Goal: Information Seeking & Learning: Learn about a topic

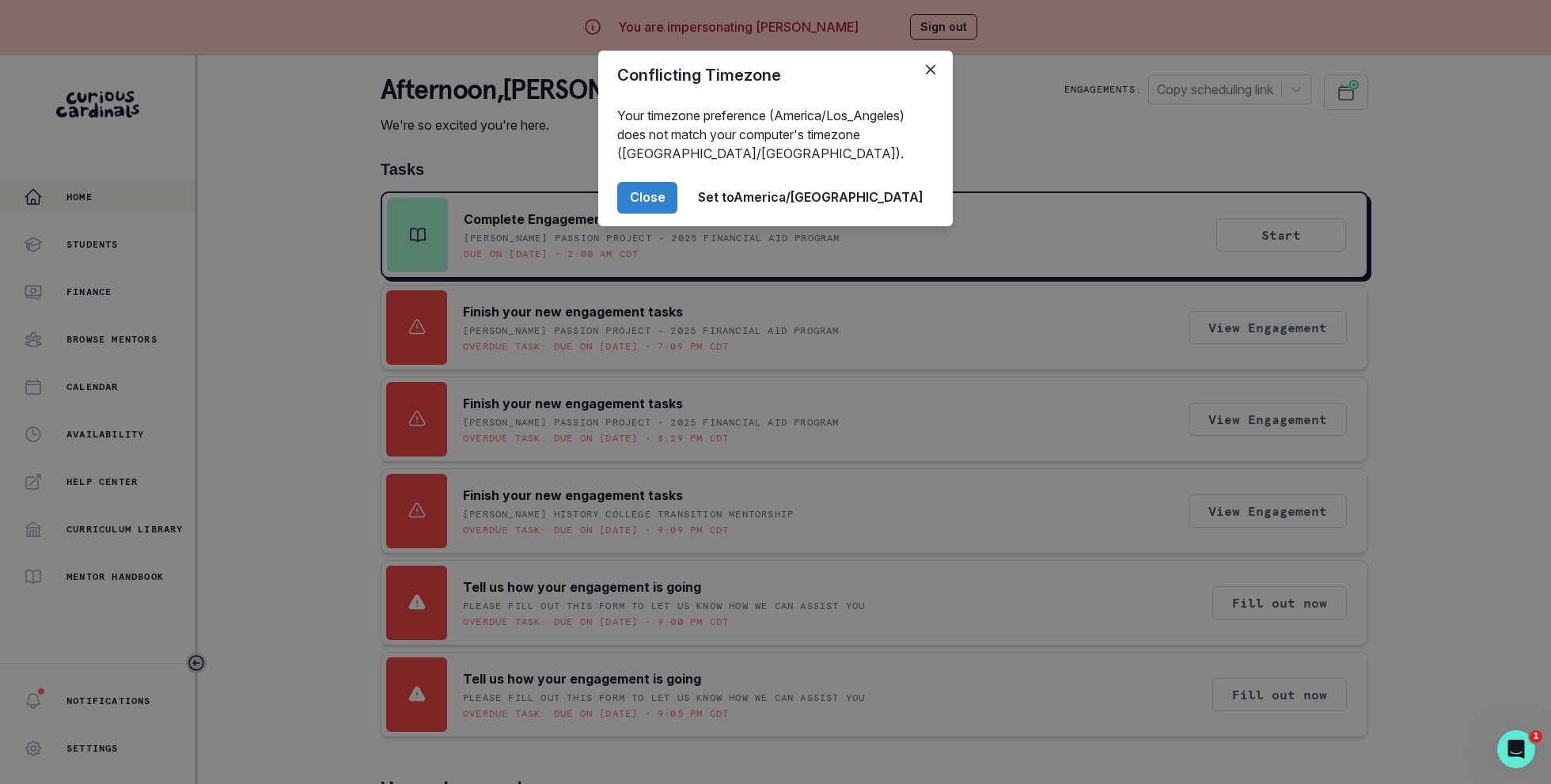
click at [343, 565] on div "Conflicting Timezone Your timezone preference (America/Los_Angeles) does not ma…" at bounding box center [775, 392] width 1551 height 784
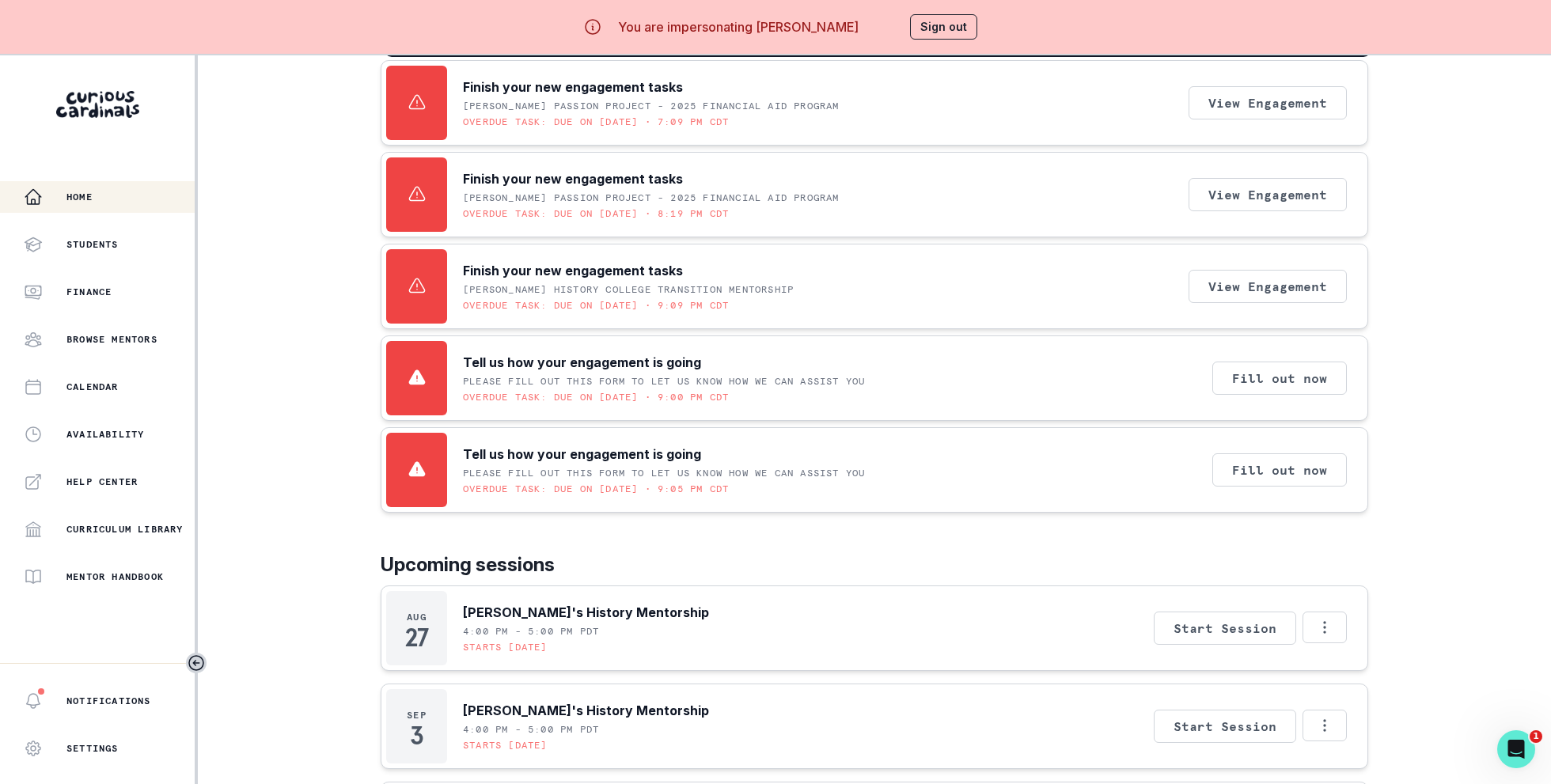
scroll to position [114, 0]
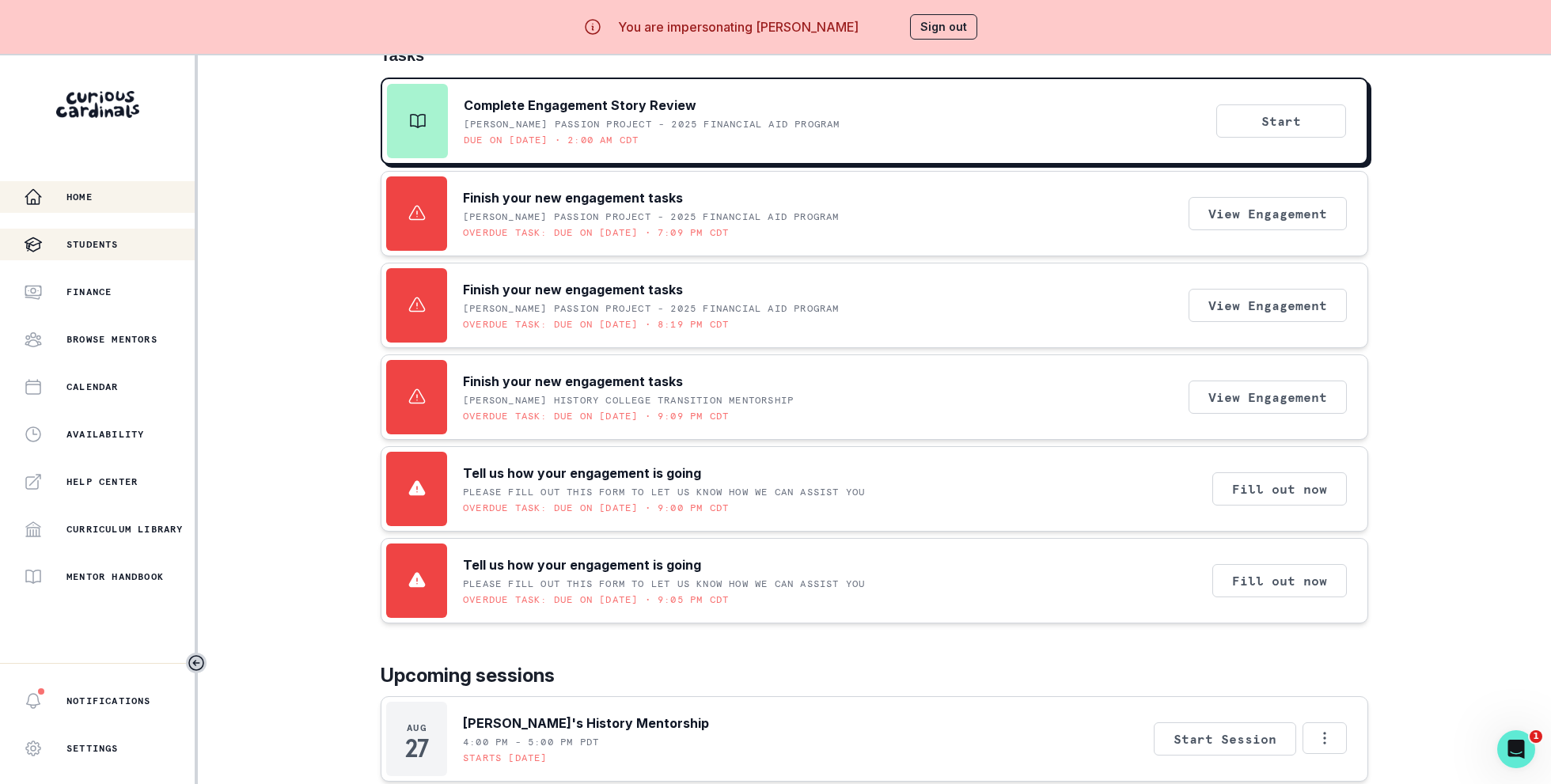
click at [129, 247] on div "Students" at bounding box center [109, 244] width 171 height 19
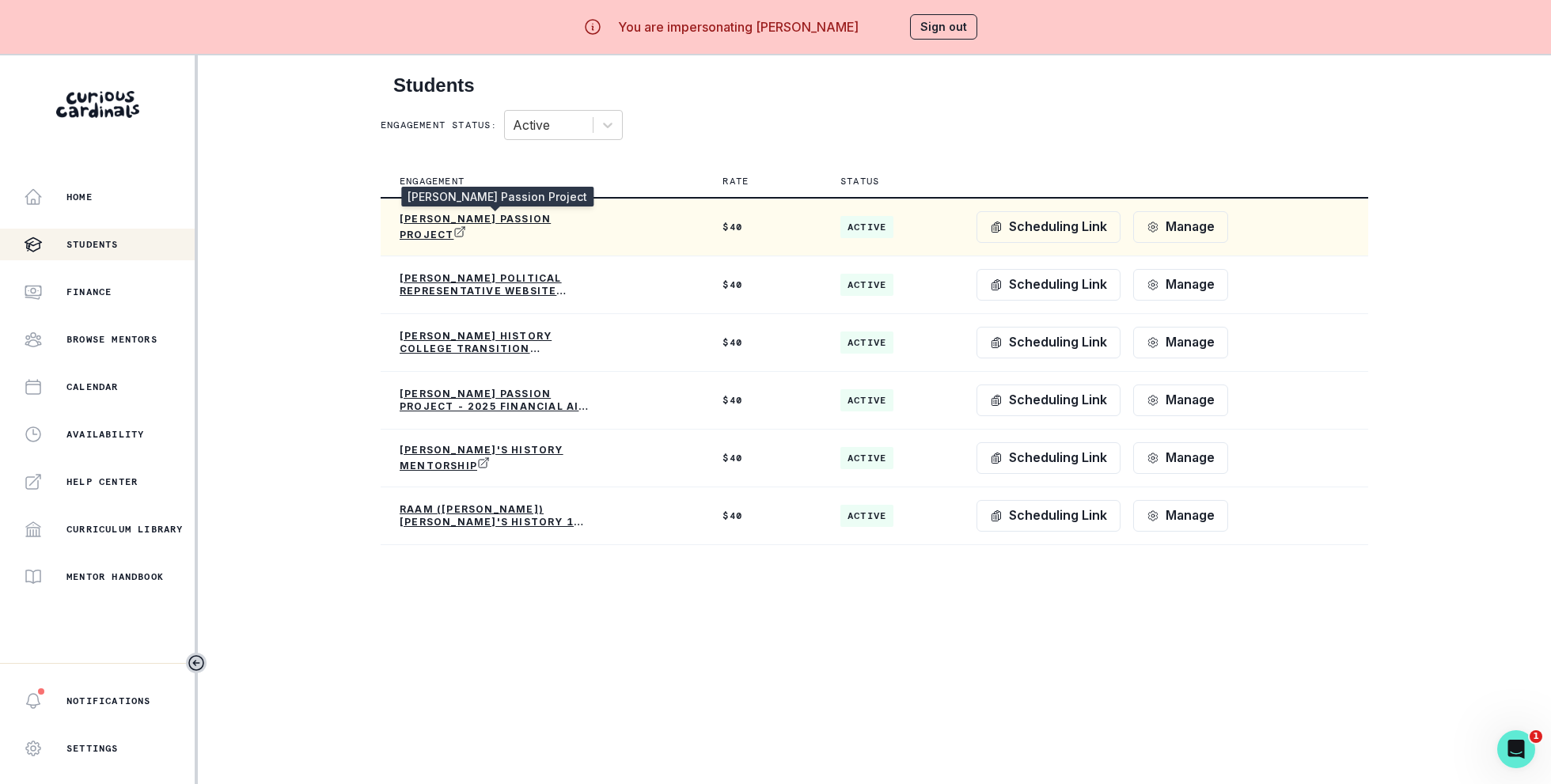
click at [517, 215] on p "[PERSON_NAME] Passion Project" at bounding box center [495, 227] width 190 height 28
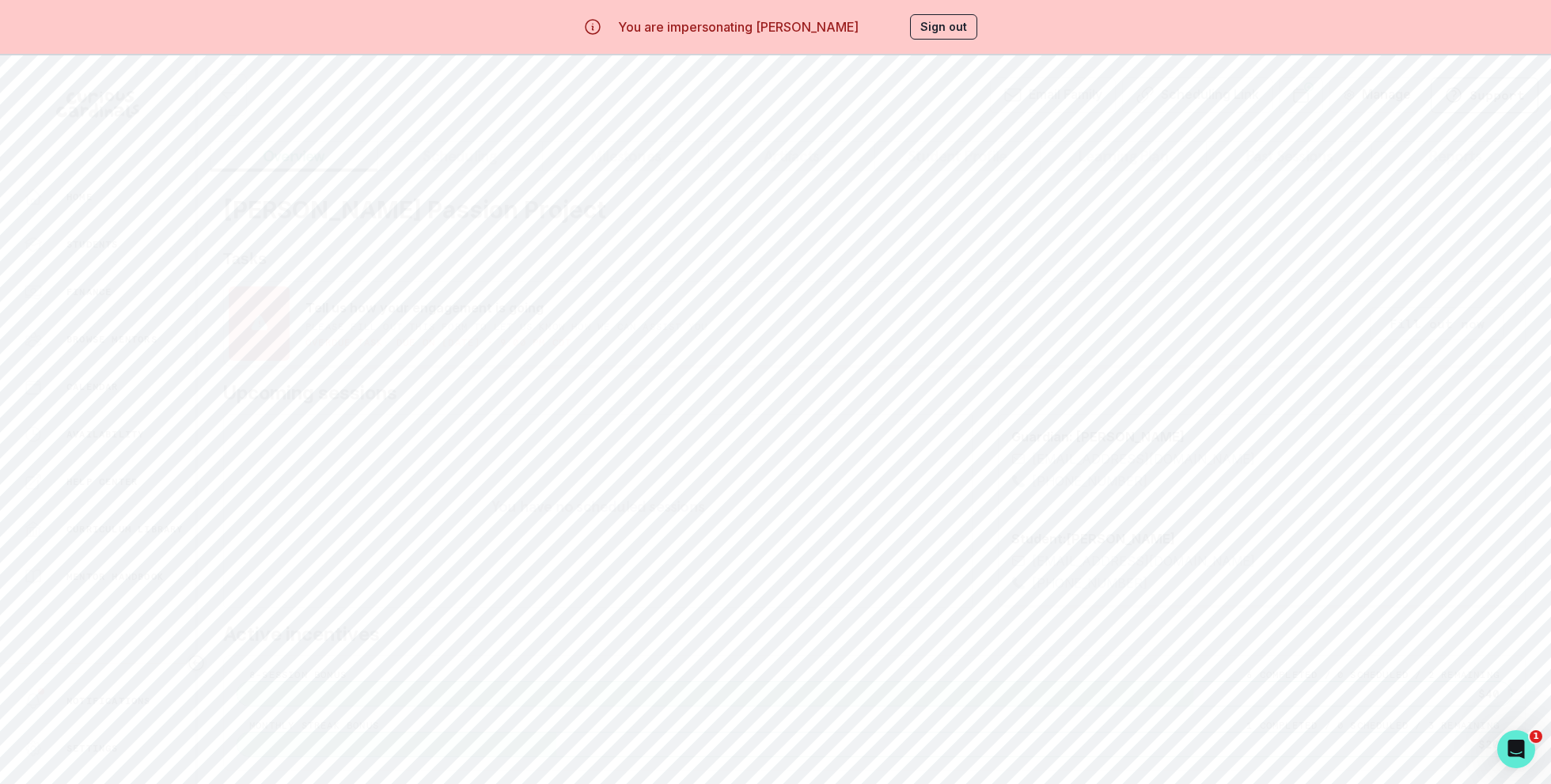
click at [1114, 149] on button "Learning Plan" at bounding box center [1124, 156] width 167 height 30
click at [1305, 151] on button "Past Sessions" at bounding box center [1290, 156] width 167 height 30
click at [650, 103] on div "Email Family Scheduling Link Manage Request Engagement Pause Request Engagement…" at bounding box center [875, 381] width 1328 height 724
click at [1294, 159] on button "Past Sessions" at bounding box center [1290, 156] width 167 height 30
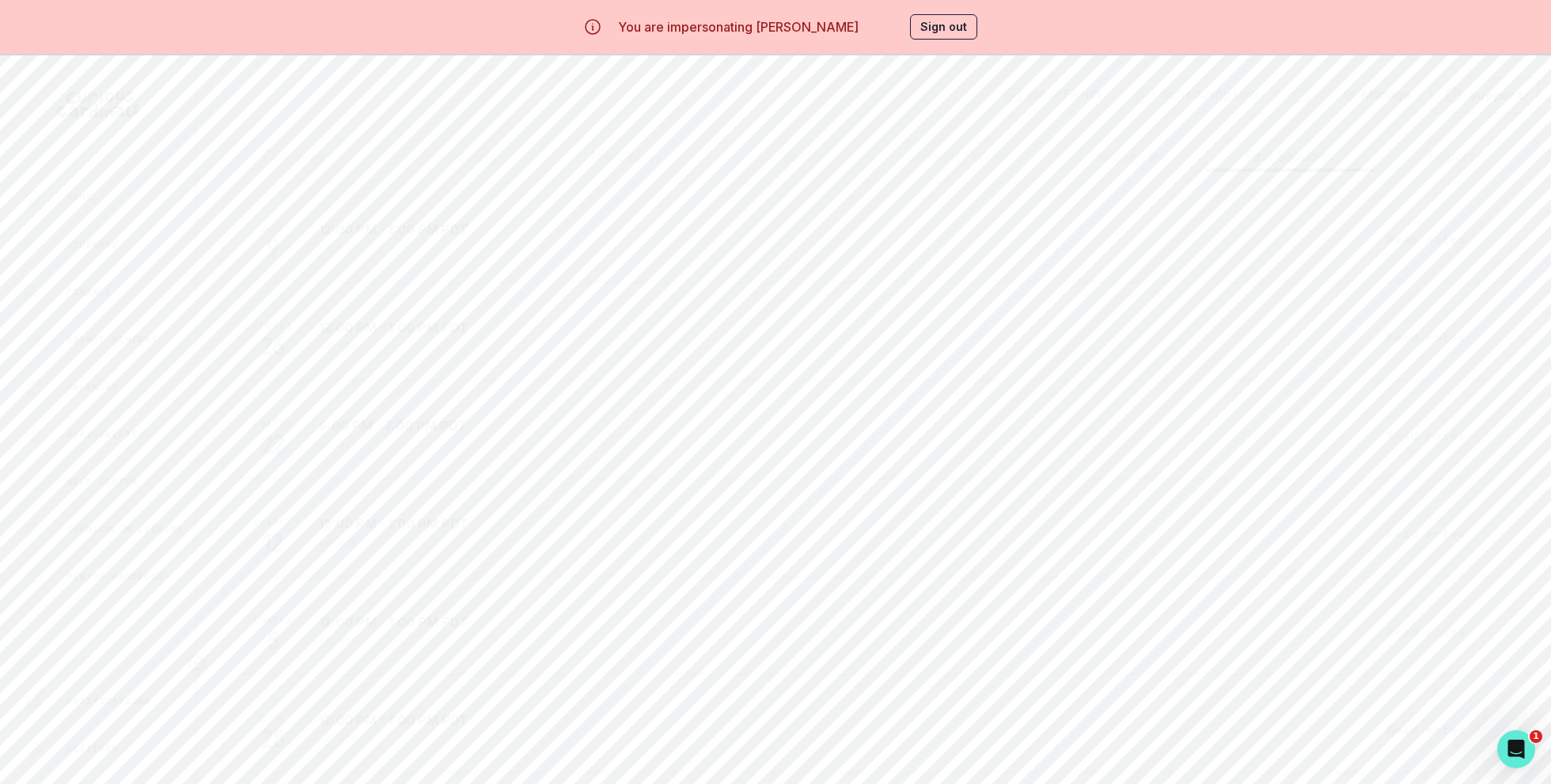
scroll to position [55, 0]
click at [1425, 666] on button "Read notes" at bounding box center [1426, 673] width 119 height 33
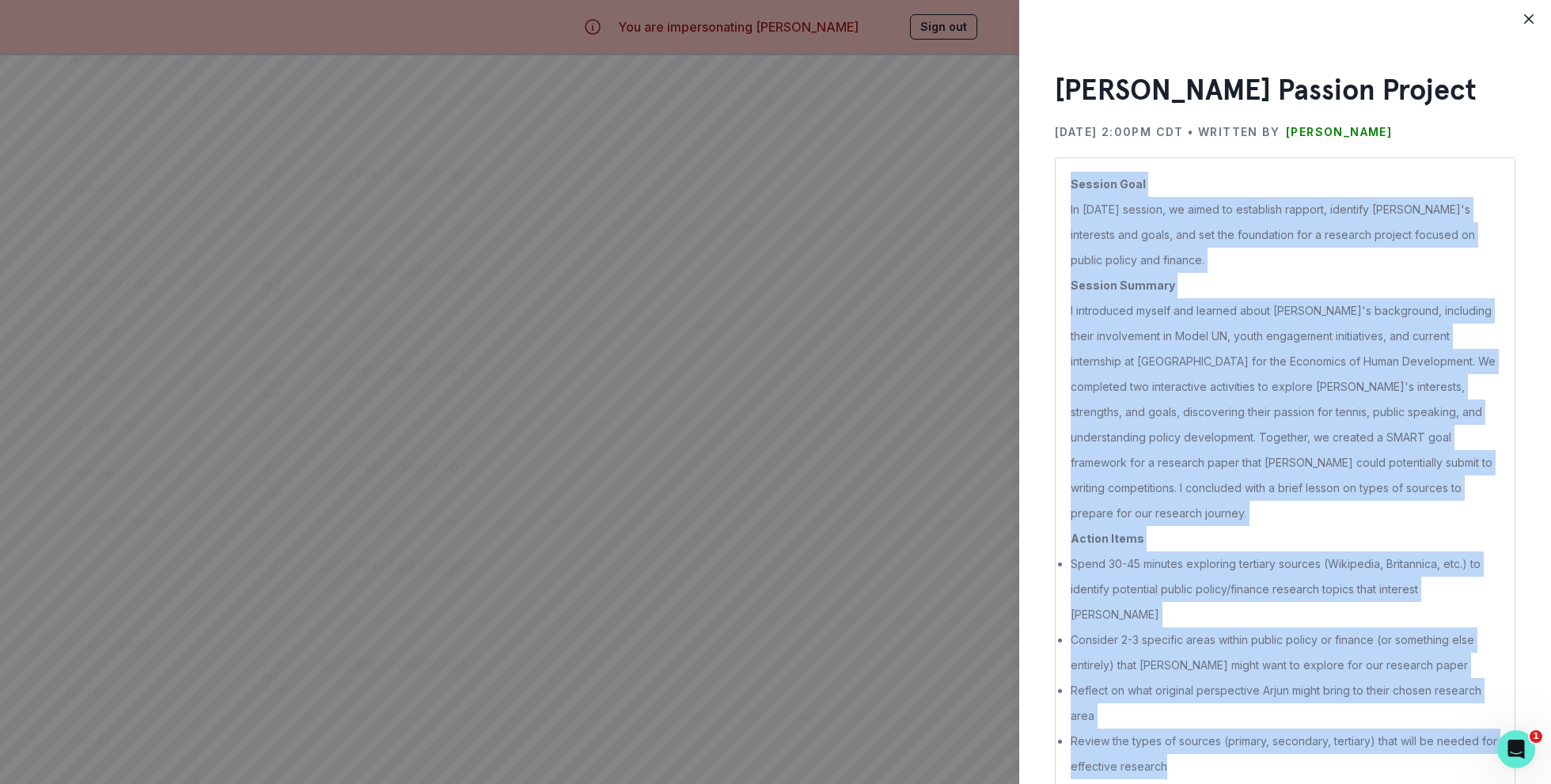
copy p "Session Goal In [DATE] session, we aimed to establish rapport, identify [PERSON…"
drag, startPoint x: 1173, startPoint y: 728, endPoint x: 1065, endPoint y: 179, distance: 559.5
click at [1065, 179] on div "Session Goal In [DATE] session, we aimed to establish rapport, identify [PERSON…" at bounding box center [1286, 475] width 461 height 635
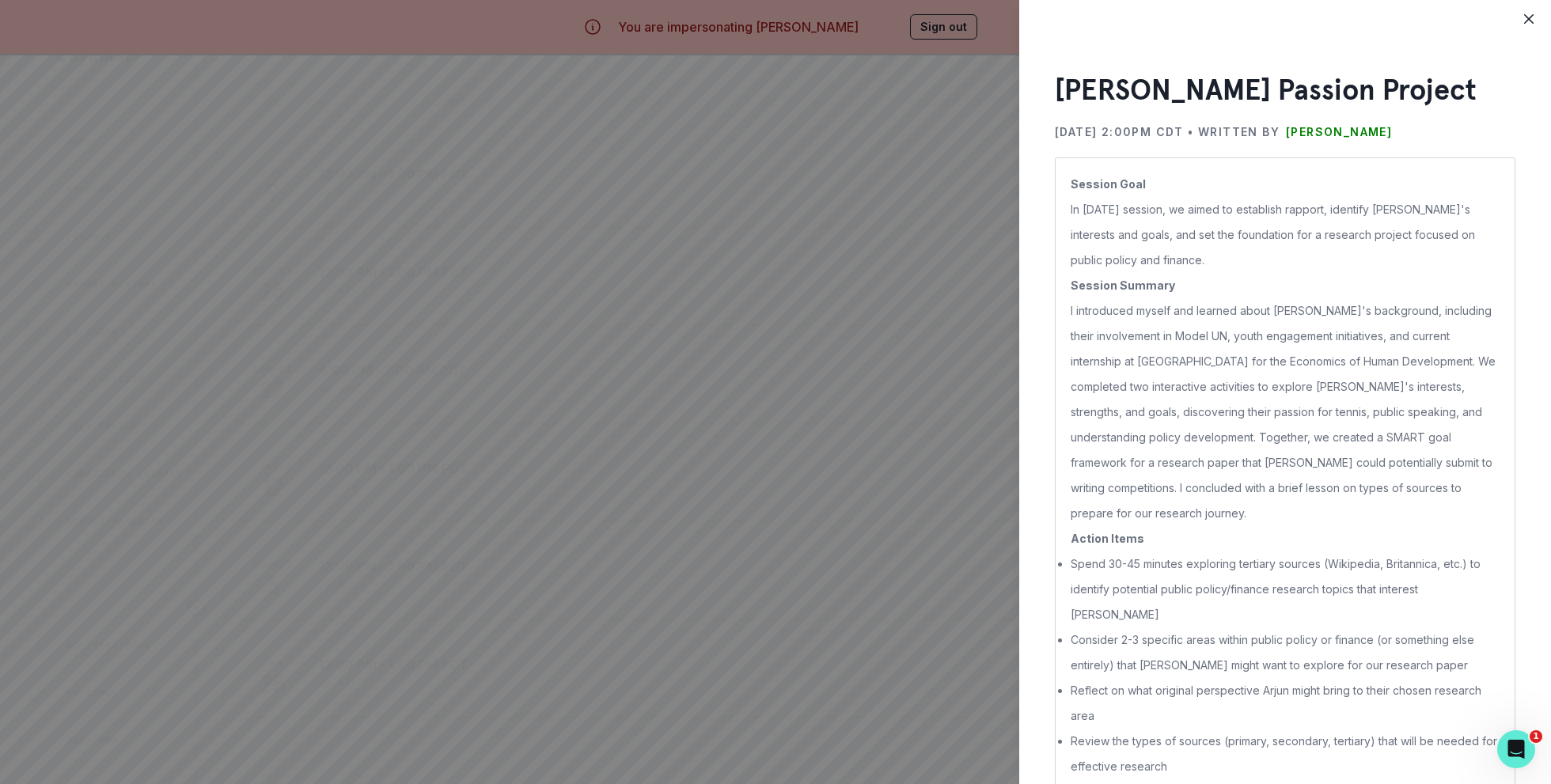
click at [798, 700] on div "[PERSON_NAME] Passion Project [DATE] 2:00PM CDT • Written by [PERSON_NAME] Sess…" at bounding box center [775, 392] width 1551 height 784
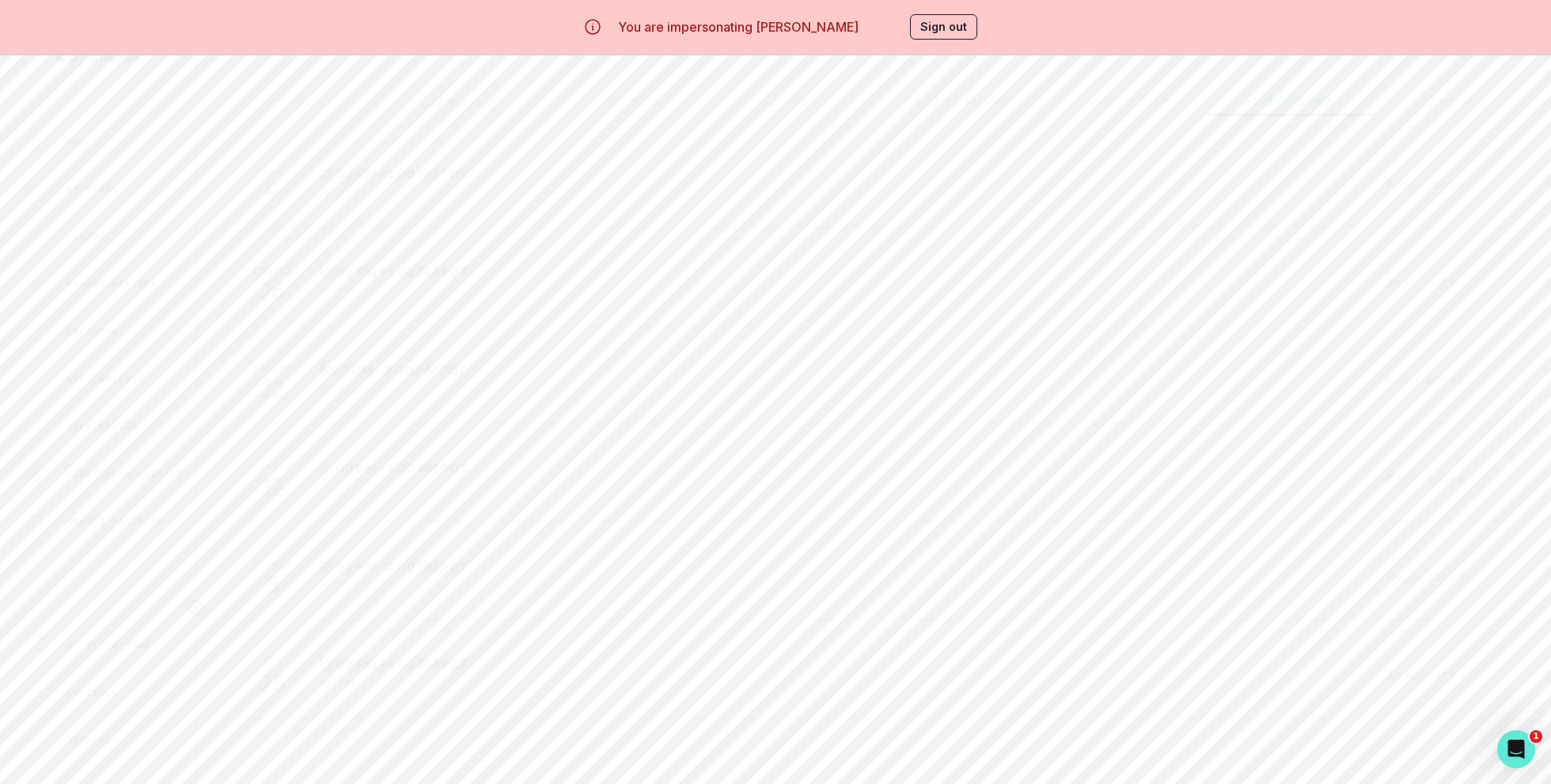
click at [1411, 573] on button "Read notes" at bounding box center [1426, 575] width 119 height 33
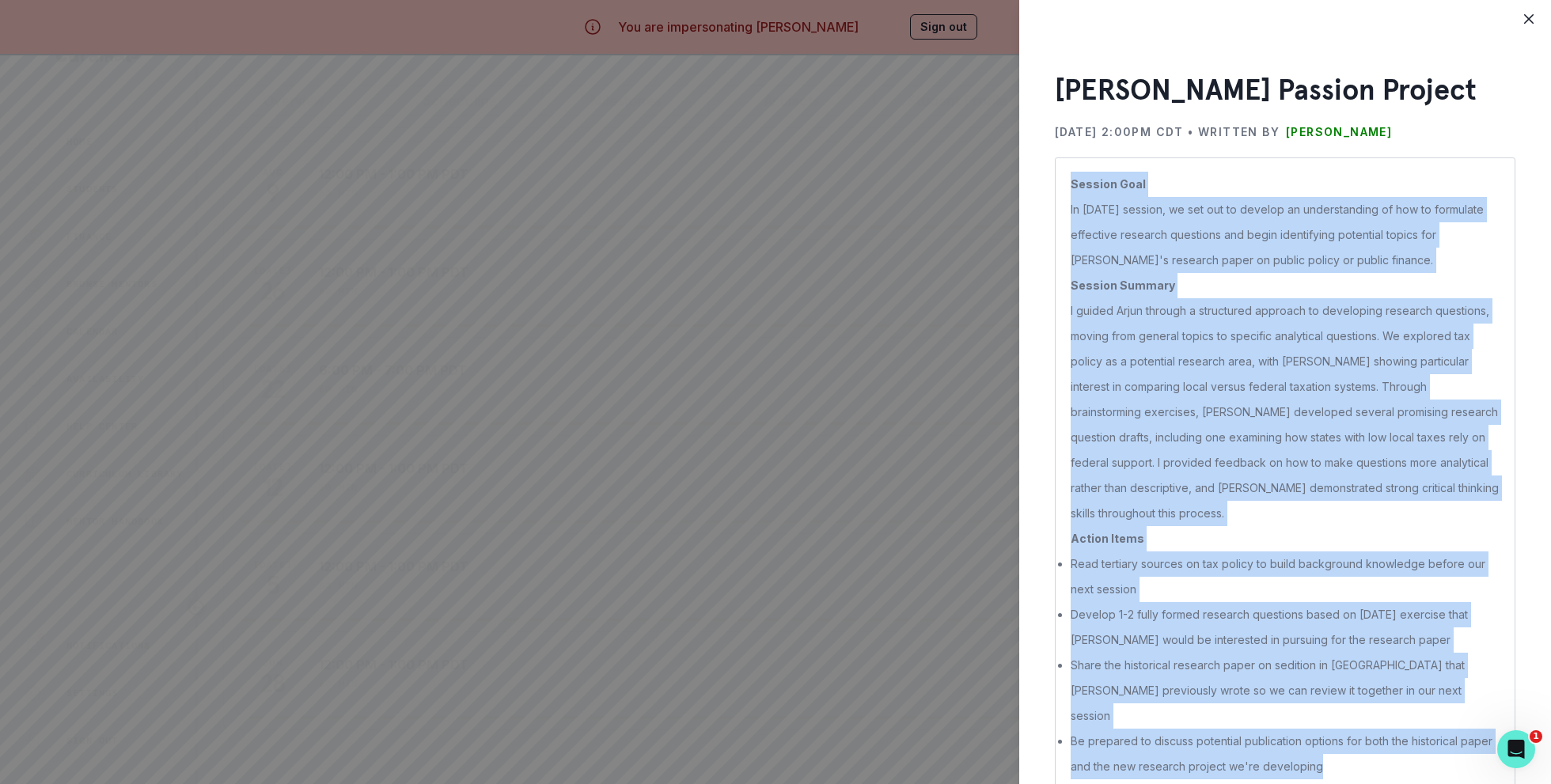
copy p "Session Goal In [DATE] session, we set out to develop an understanding of how t…"
drag, startPoint x: 1074, startPoint y: 182, endPoint x: 1373, endPoint y: 715, distance: 611.1
click at [1373, 715] on p "Session Goal In [DATE] session, we set out to develop an understanding of how t…" at bounding box center [1285, 476] width 429 height 607
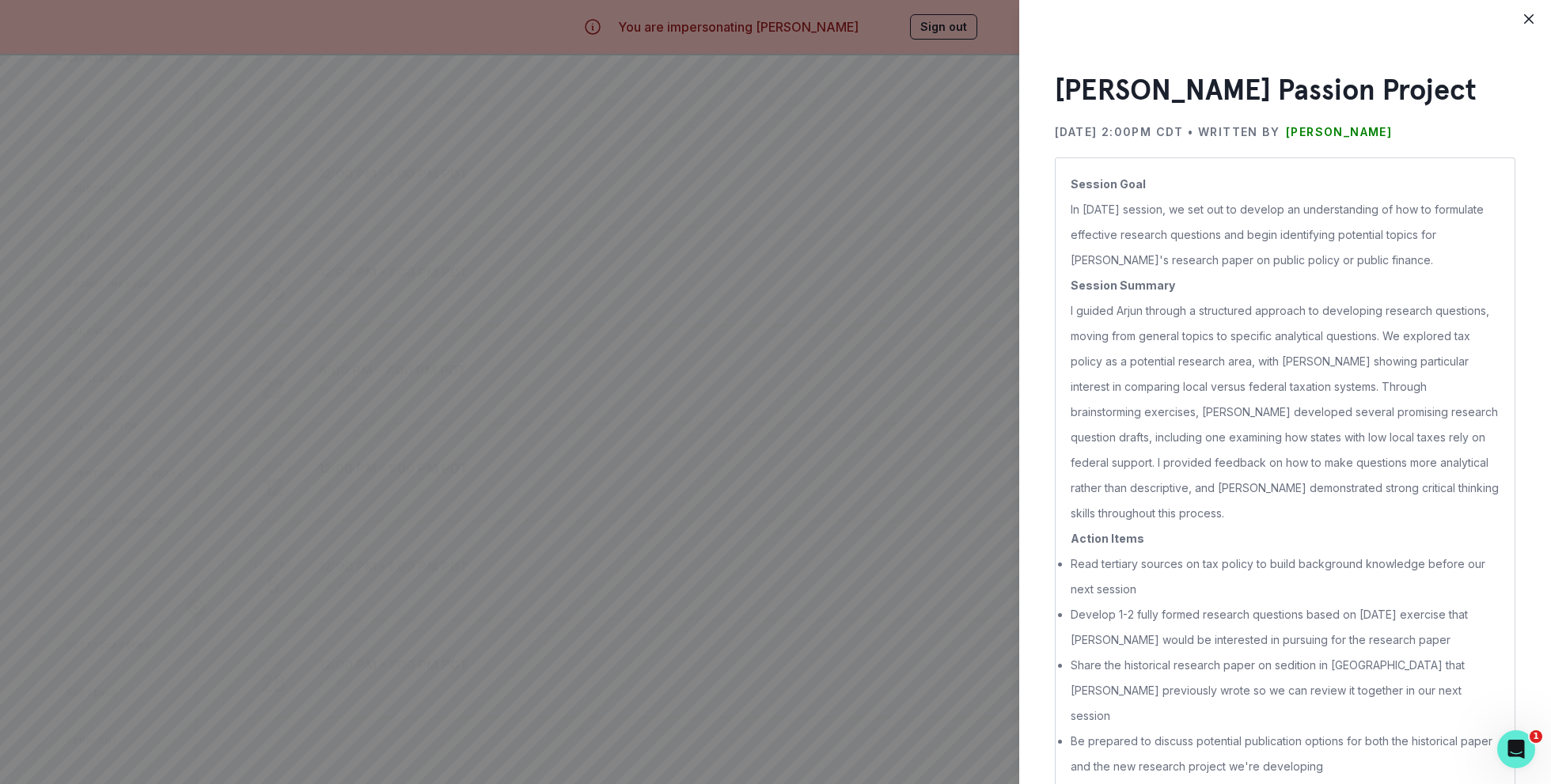
click at [816, 675] on div "[PERSON_NAME] Passion Project [DATE] 2:00PM CDT • Written by [PERSON_NAME] Sess…" at bounding box center [775, 392] width 1551 height 784
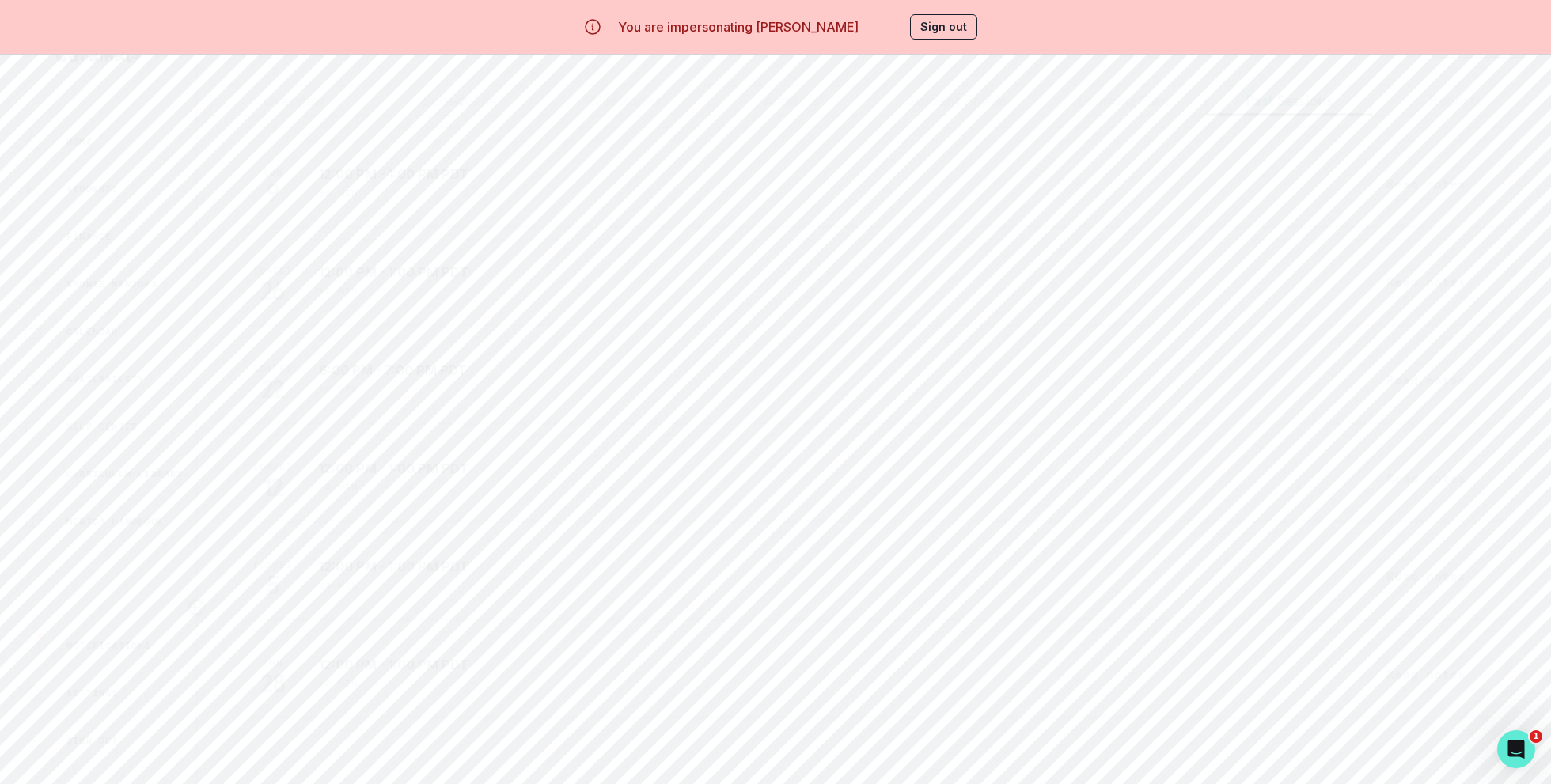
click at [1392, 467] on button "Read notes" at bounding box center [1426, 478] width 119 height 33
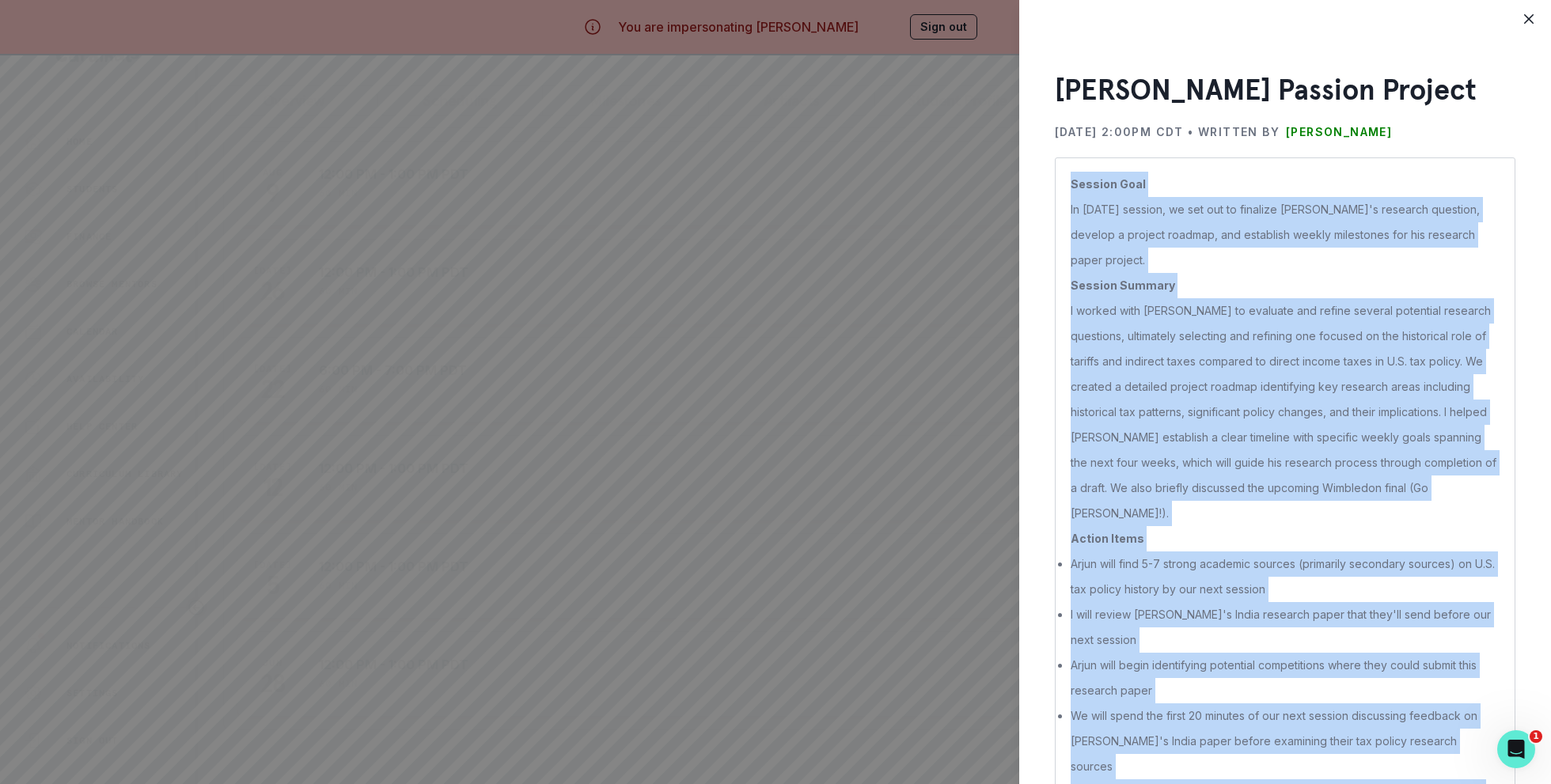
copy p "Session Goal In [DATE] session, we set out to finalize [PERSON_NAME]'s research…"
drag, startPoint x: 1071, startPoint y: 185, endPoint x: 1403, endPoint y: 719, distance: 628.8
click at [1403, 719] on p "Session Goal In [DATE] session, we set out to finalize [PERSON_NAME]'s research…" at bounding box center [1285, 501] width 429 height 658
click at [804, 639] on div "[PERSON_NAME] Passion Project [DATE] 2:00PM CDT • Written by [PERSON_NAME] Sess…" at bounding box center [775, 392] width 1551 height 784
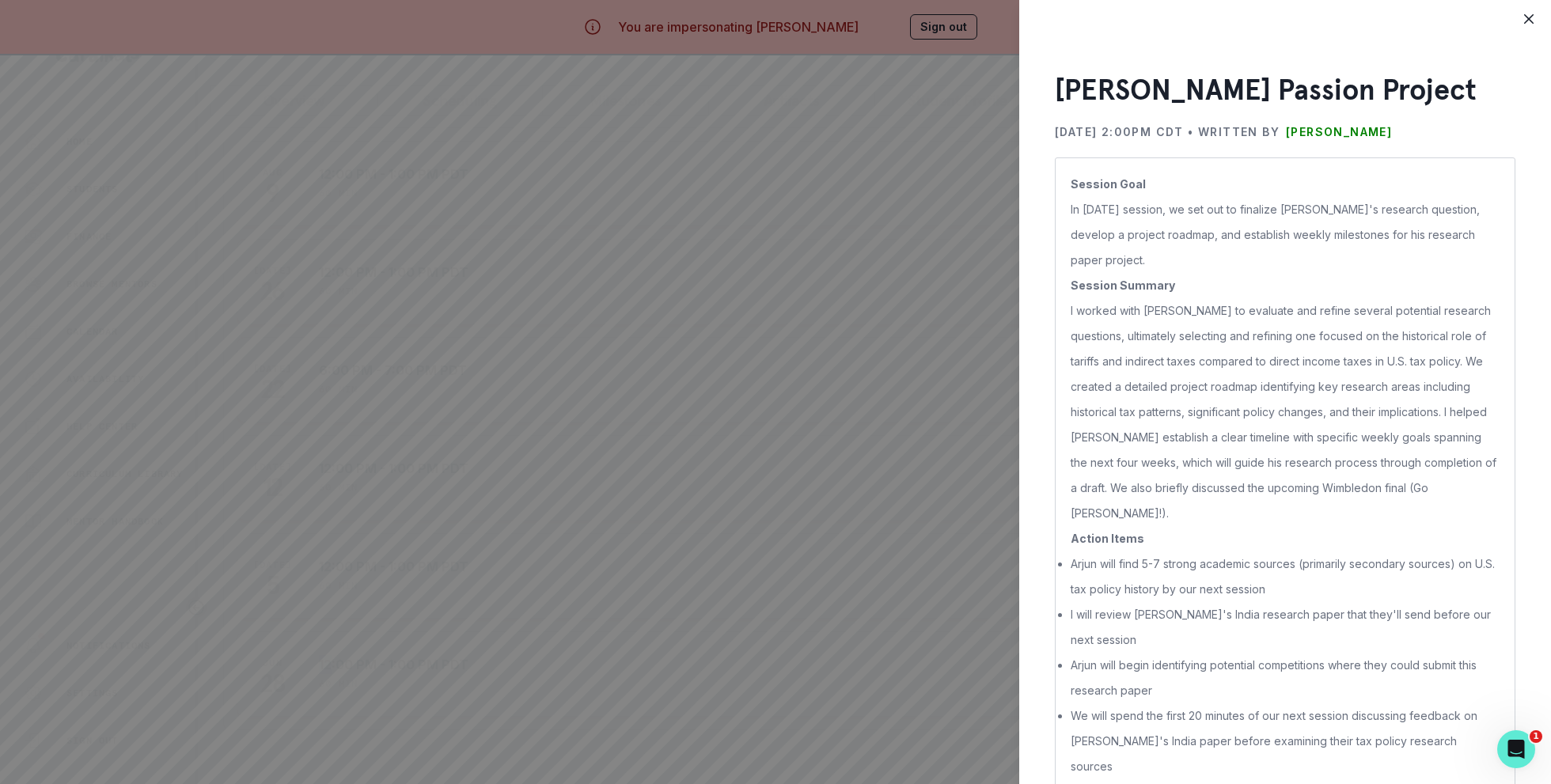
click at [804, 639] on div "[DATE] 12:00 PM - 1:00 PM PDT 60 min Read notes" at bounding box center [875, 673] width 1275 height 86
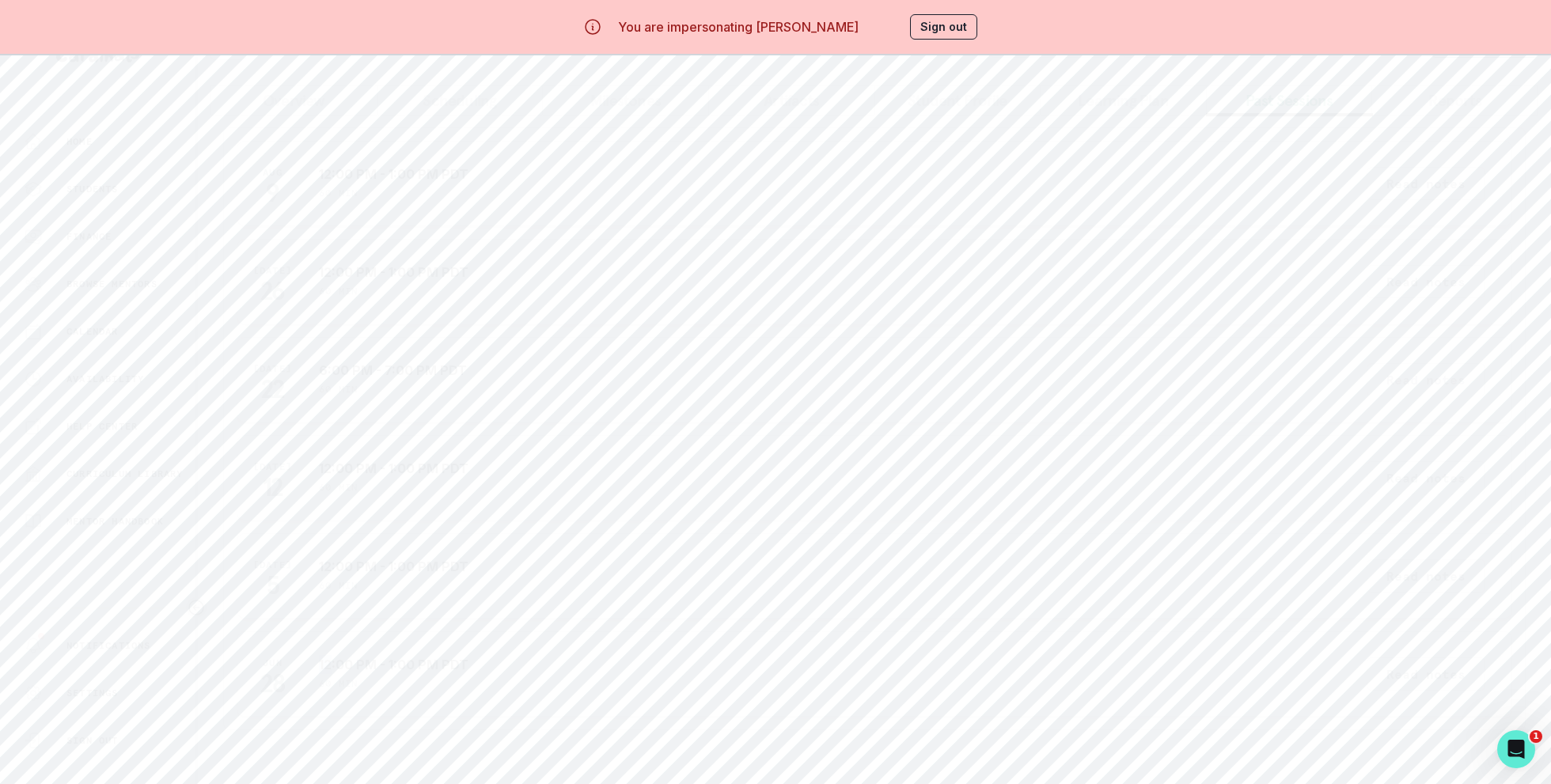
click at [1424, 373] on button "Read notes" at bounding box center [1426, 379] width 119 height 33
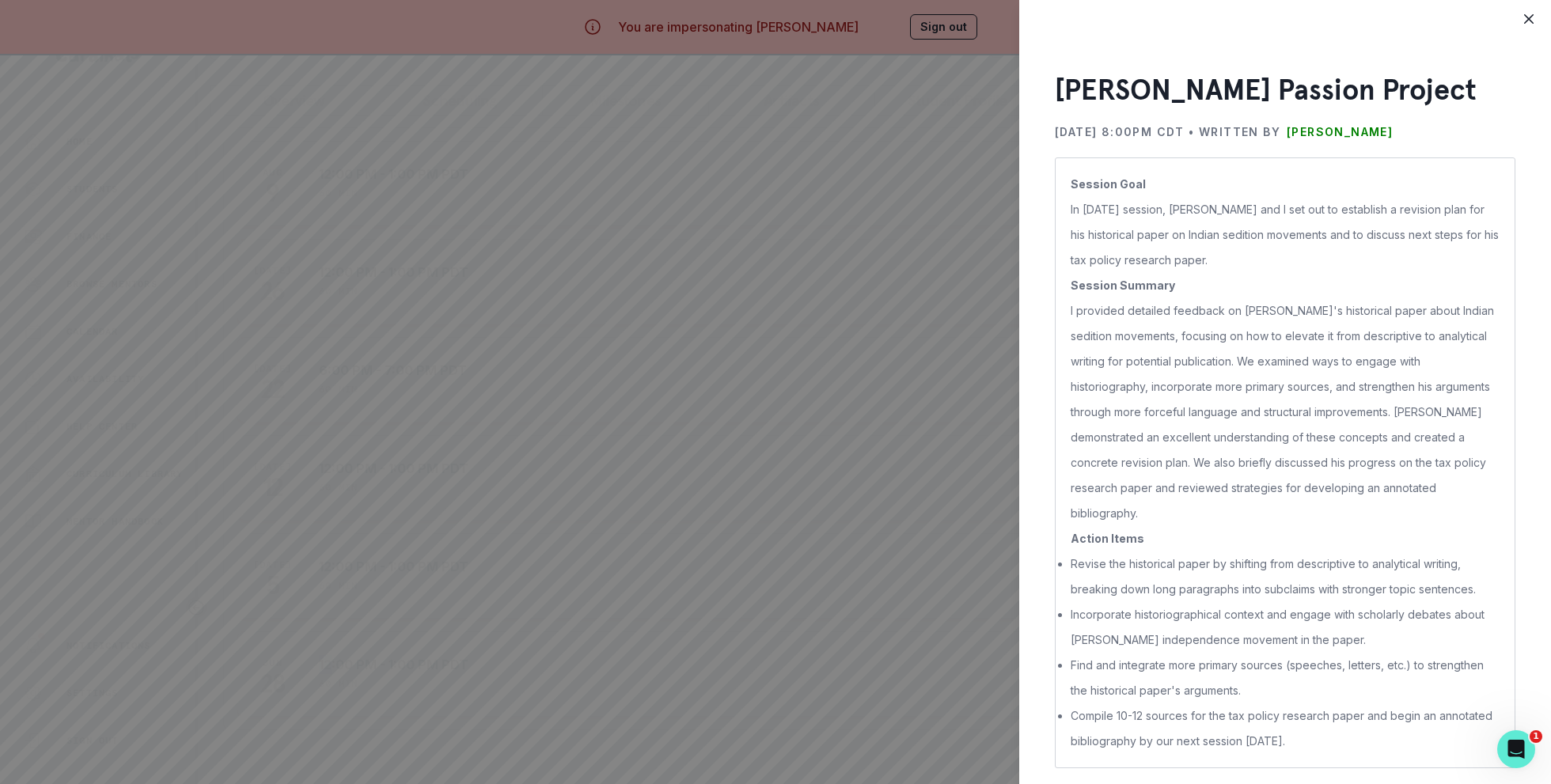
copy p "Session Goal In [DATE] session, [PERSON_NAME] and I set out to establish a revi…"
drag, startPoint x: 1073, startPoint y: 176, endPoint x: 1381, endPoint y: 712, distance: 618.2
click at [1381, 712] on p "Session Goal In [DATE] session, [PERSON_NAME] and I set out to establish a revi…" at bounding box center [1285, 463] width 429 height 582
click at [738, 702] on div "[PERSON_NAME] Passion Project [DATE] 8:00PM CDT • Written by [PERSON_NAME] Sess…" at bounding box center [775, 392] width 1551 height 784
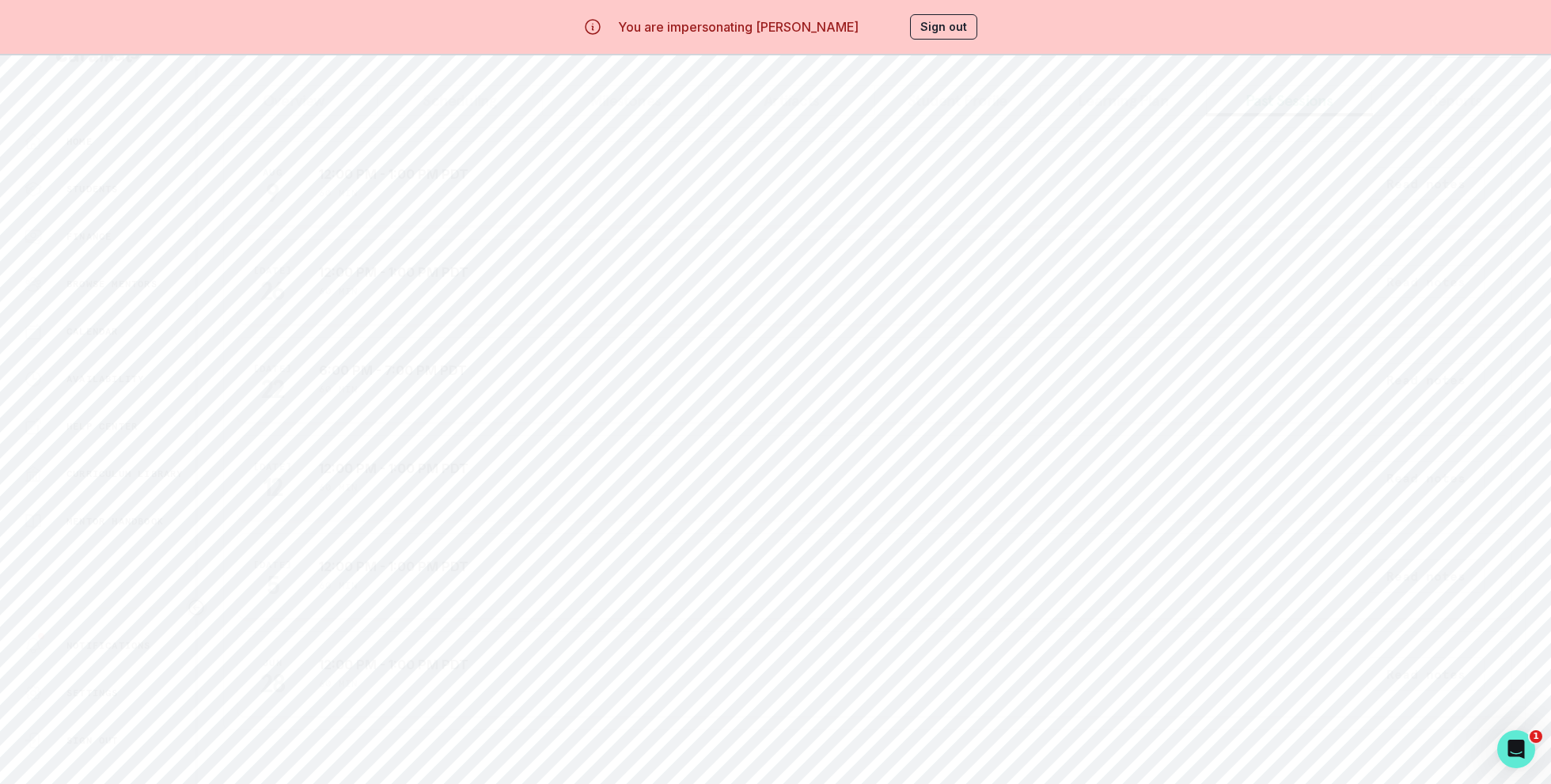
click at [1418, 290] on button "Read notes" at bounding box center [1426, 281] width 119 height 33
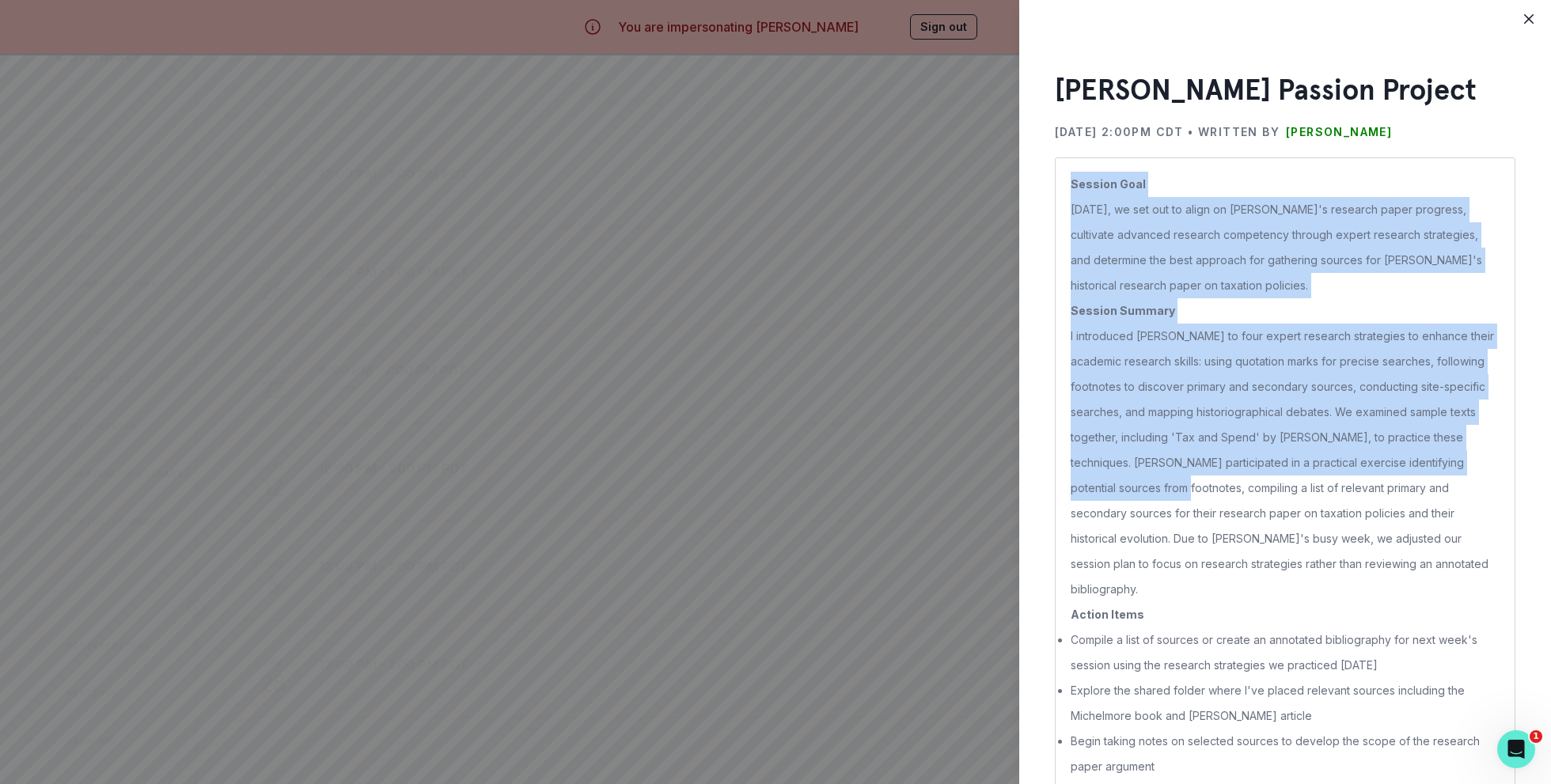
scroll to position [41, 0]
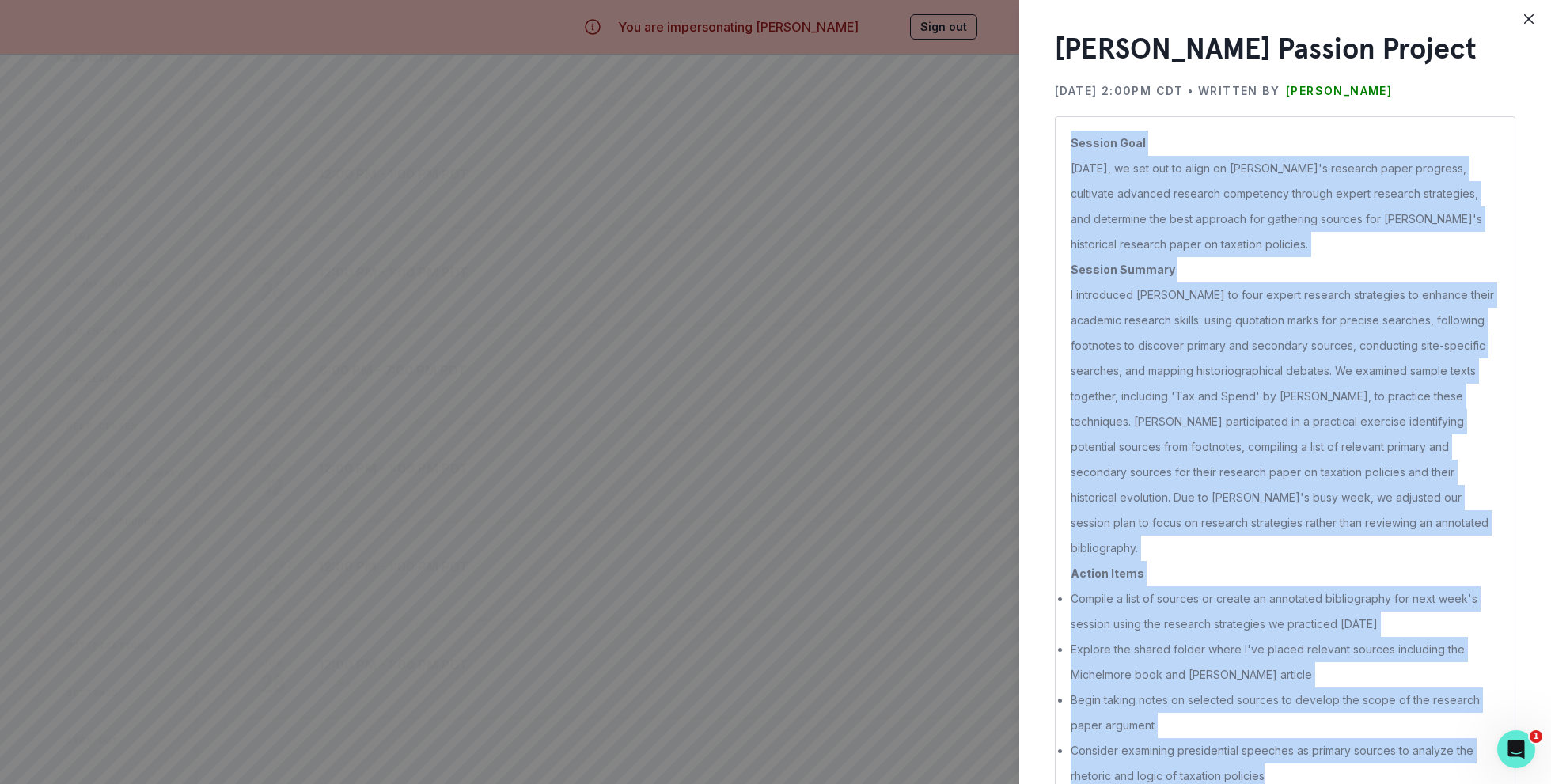
copy p "Session Goal [DATE], we set out to align on [PERSON_NAME]'s research paper prog…"
drag, startPoint x: 1065, startPoint y: 185, endPoint x: 1281, endPoint y: 769, distance: 622.7
click at [1281, 769] on div "Session Goal [DATE], we set out to align on [PERSON_NAME]'s research paper prog…" at bounding box center [1286, 460] width 461 height 686
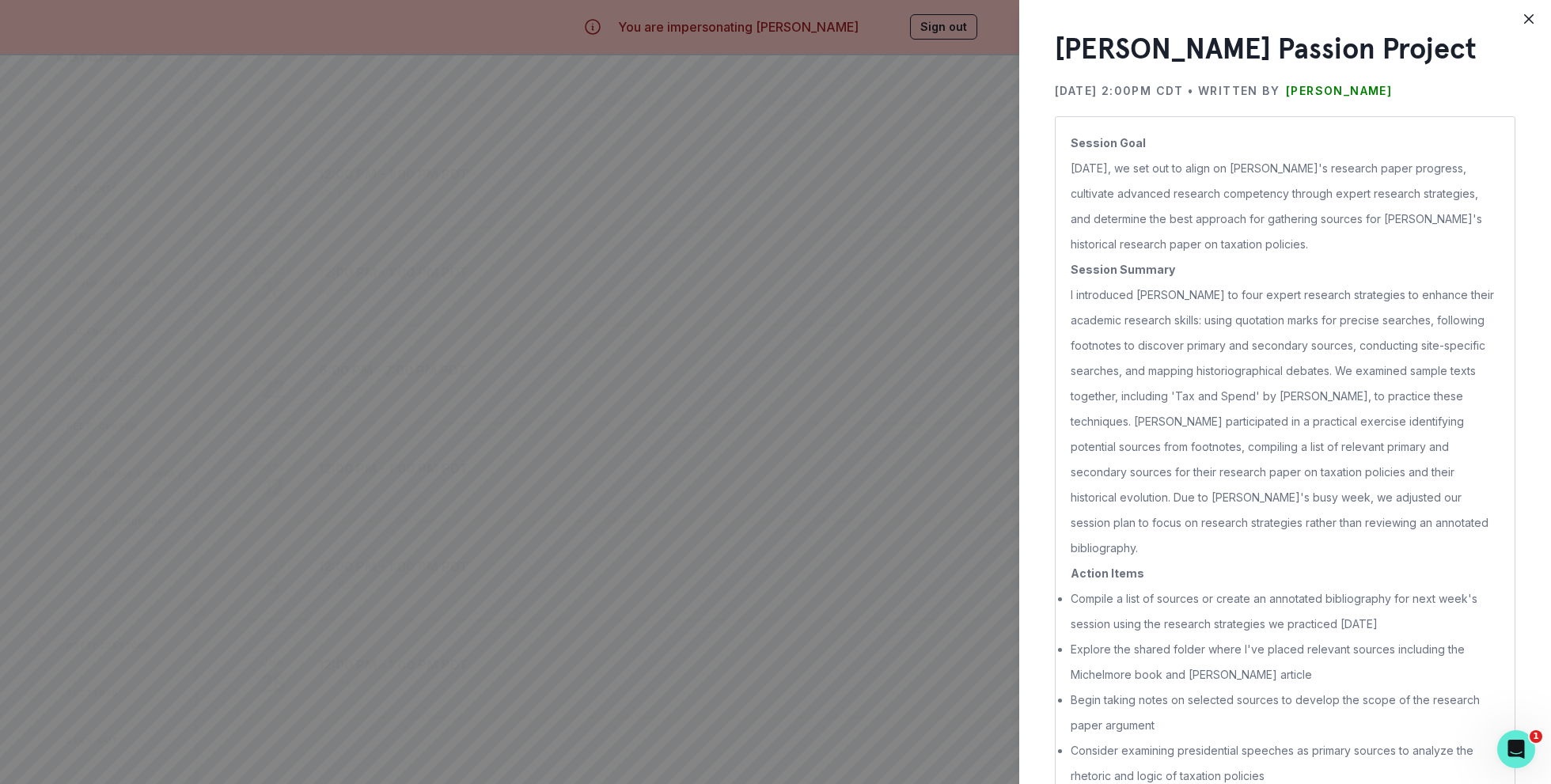
click at [815, 555] on div "[PERSON_NAME] Passion Project [DATE] 2:00PM CDT • Written by [PERSON_NAME] Sess…" at bounding box center [775, 392] width 1551 height 784
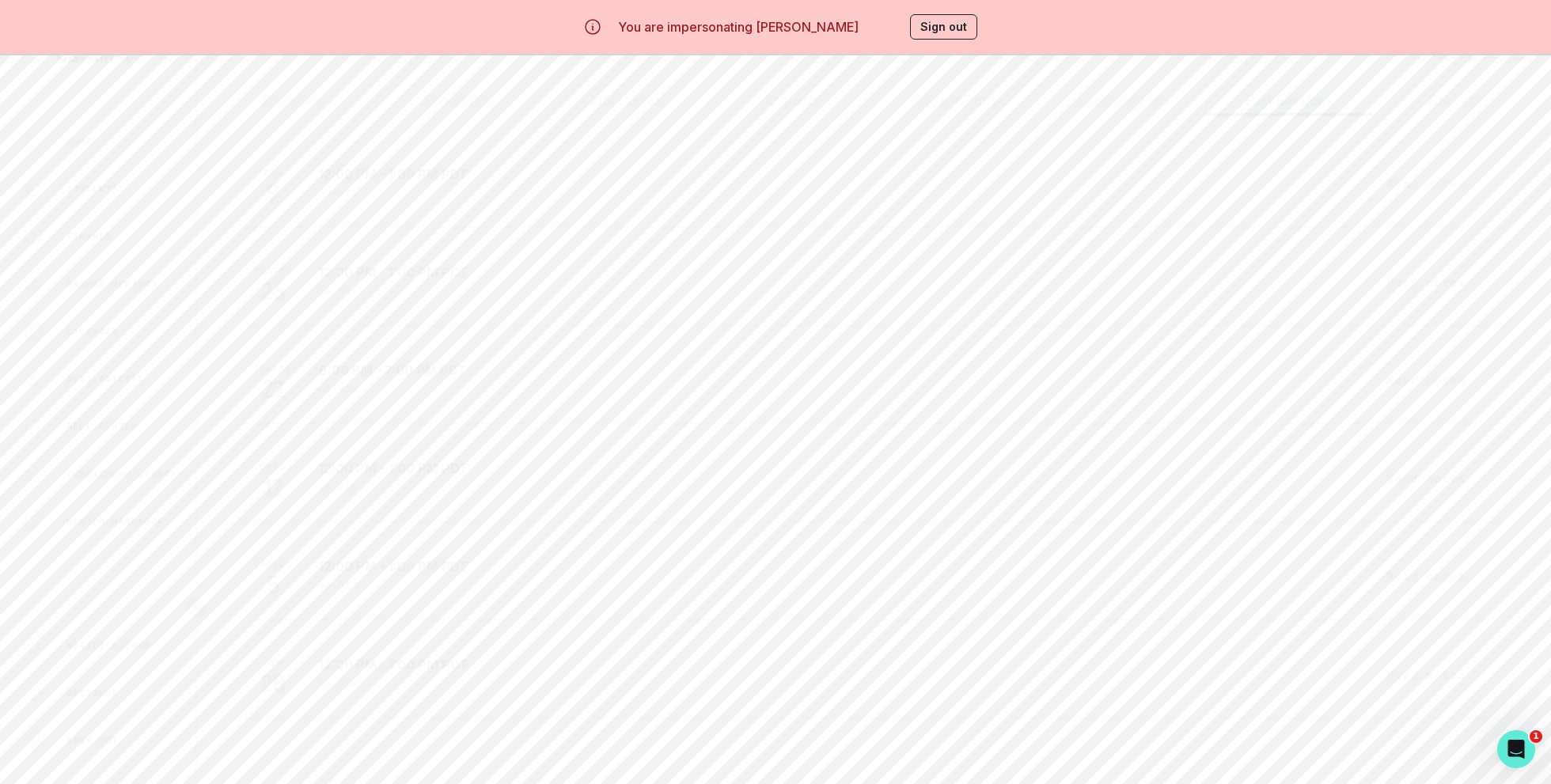
click at [1417, 185] on button "Read notes" at bounding box center [1426, 183] width 119 height 33
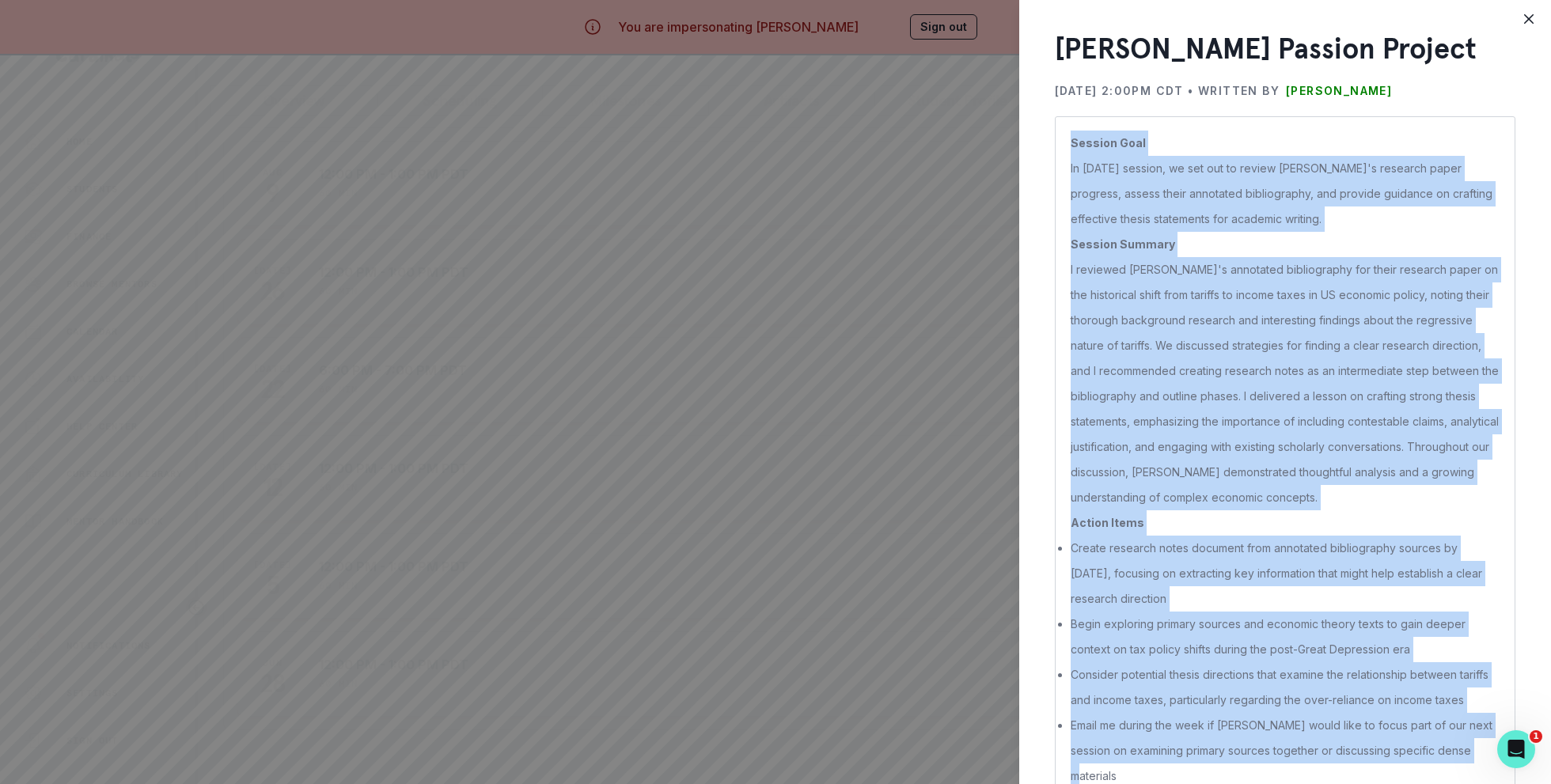
copy p "Session Goal In [DATE] session, we set out to review [PERSON_NAME]'s research p…"
drag, startPoint x: 1071, startPoint y: 183, endPoint x: 1469, endPoint y: 750, distance: 692.7
click at [1469, 750] on p "Session Goal In [DATE] session, we set out to review [PERSON_NAME]'s research p…" at bounding box center [1285, 460] width 429 height 658
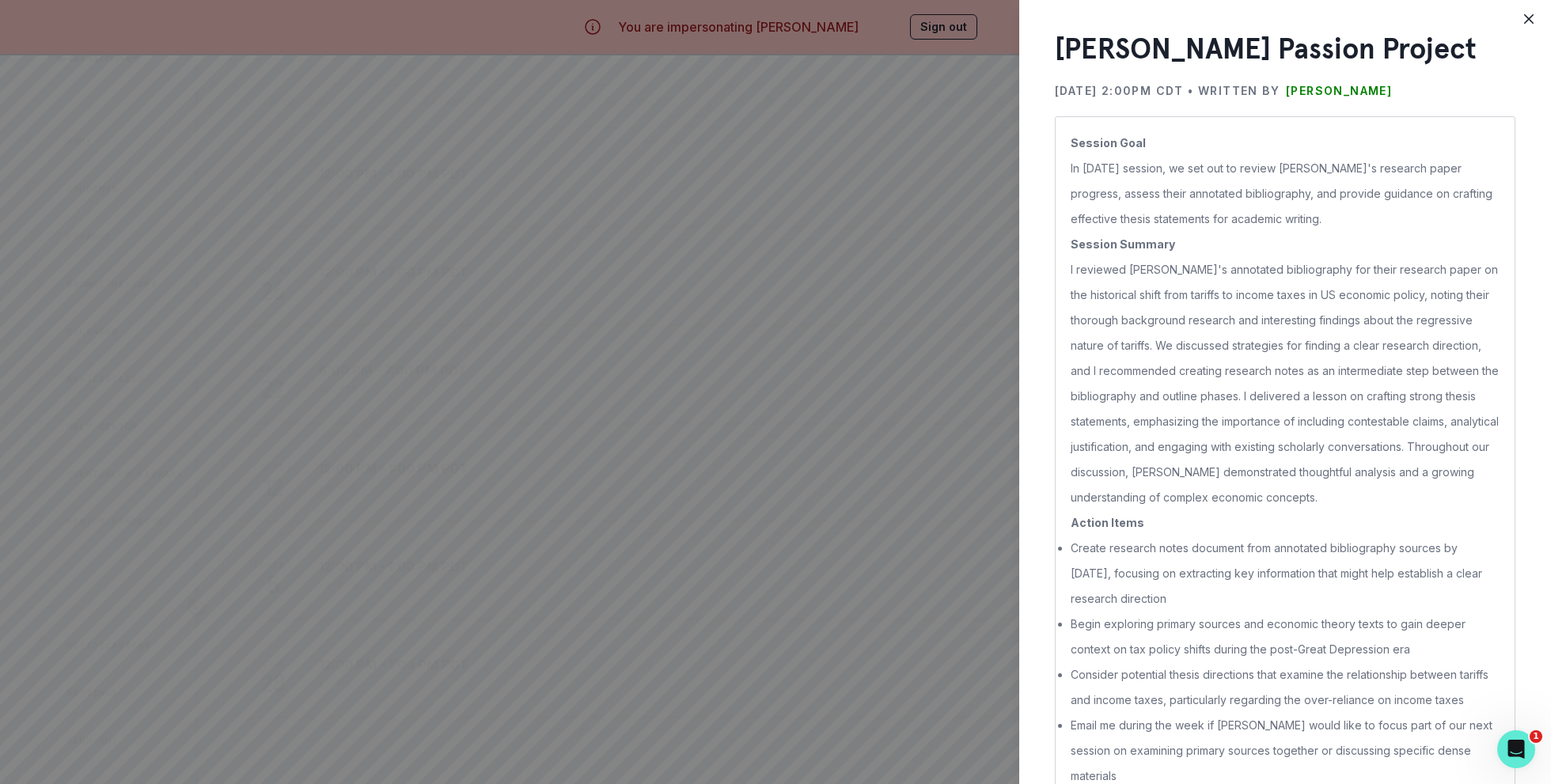
click at [984, 84] on div "[PERSON_NAME] Passion Project [DATE] 2:00PM CDT • Written by [PERSON_NAME] Sess…" at bounding box center [775, 392] width 1551 height 784
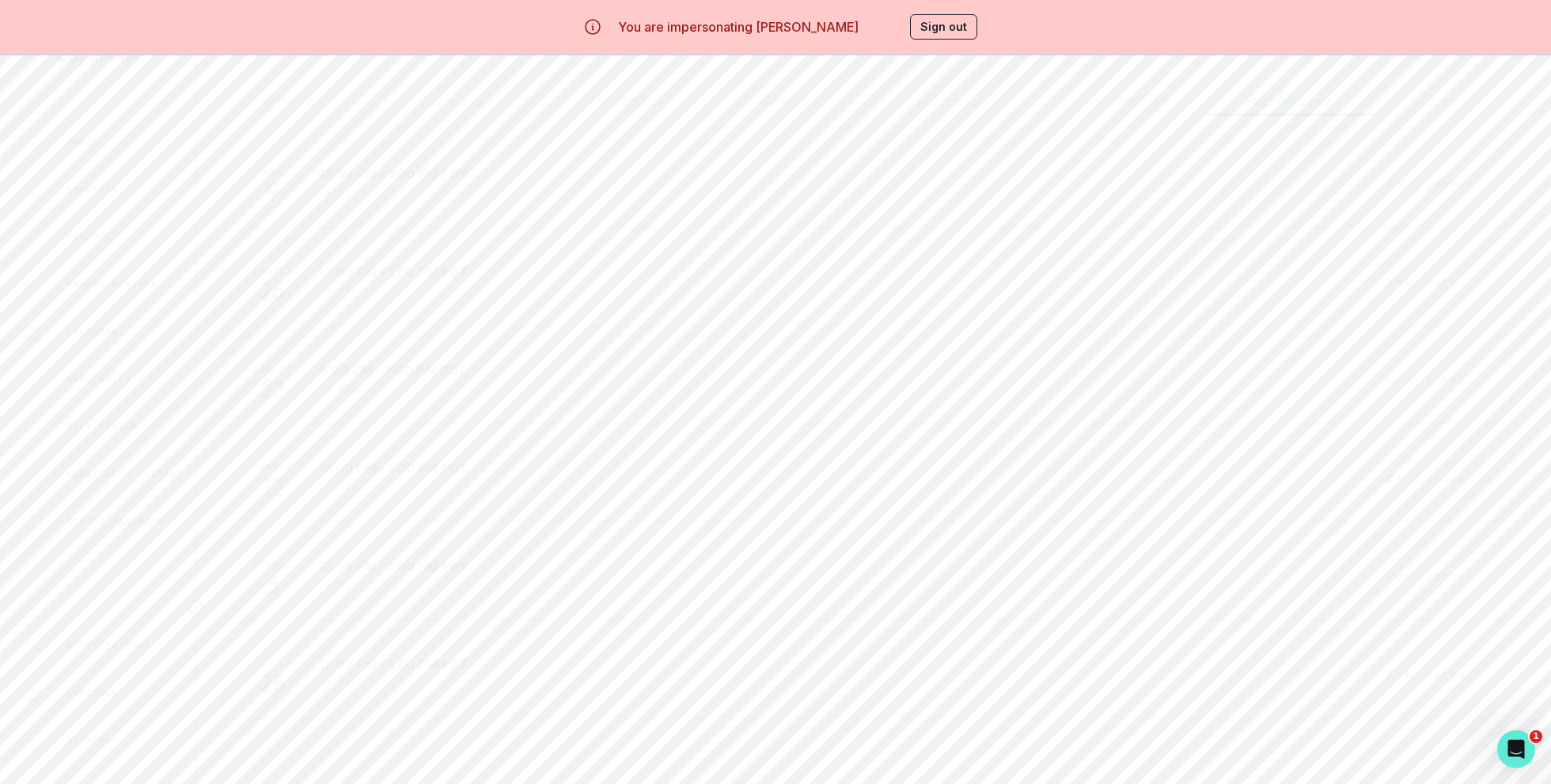
click at [977, 21] on button "Sign out" at bounding box center [944, 26] width 68 height 25
